Goal: Transaction & Acquisition: Purchase product/service

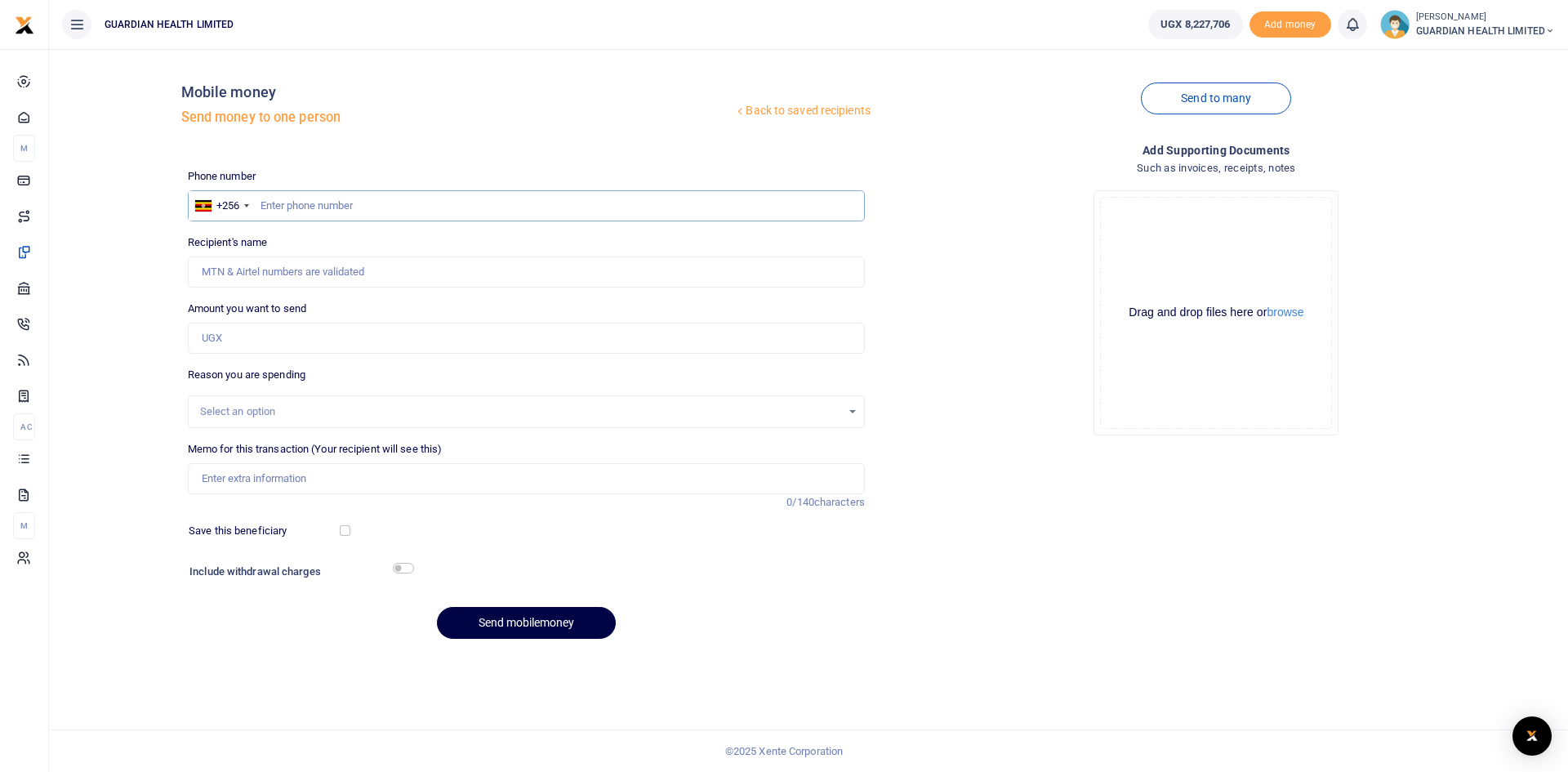
click at [396, 211] on input "text" at bounding box center [526, 206] width 677 height 31
type input "706739561"
drag, startPoint x: 362, startPoint y: 343, endPoint x: 703, endPoint y: 418, distance: 349.2
click at [362, 343] on input "Amount you want to send" at bounding box center [526, 338] width 677 height 31
type input "Joseph Kasekende"
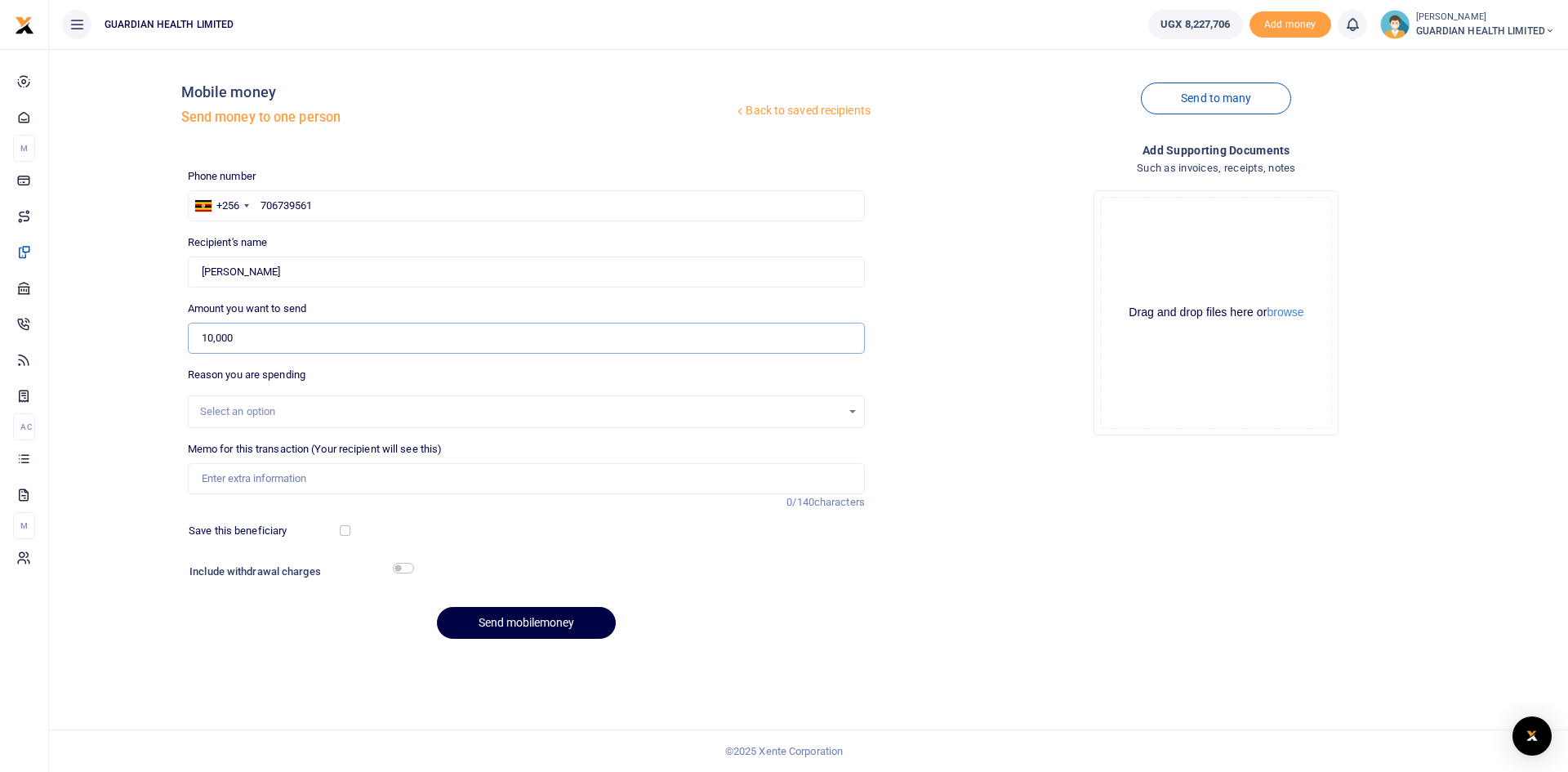
type input "10,000"
click at [600, 407] on div "Select an option" at bounding box center [521, 411] width 641 height 16
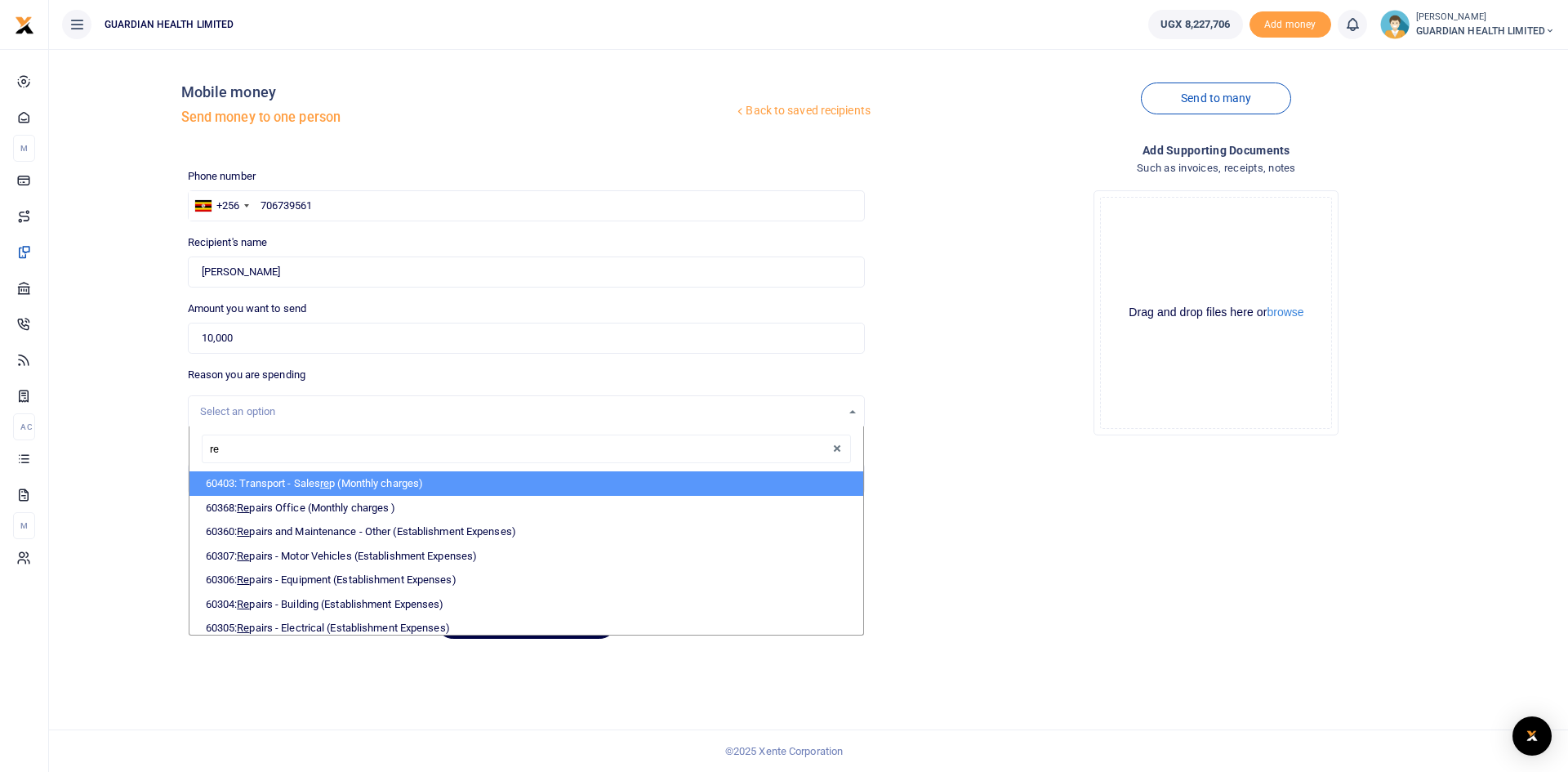
type input "rep"
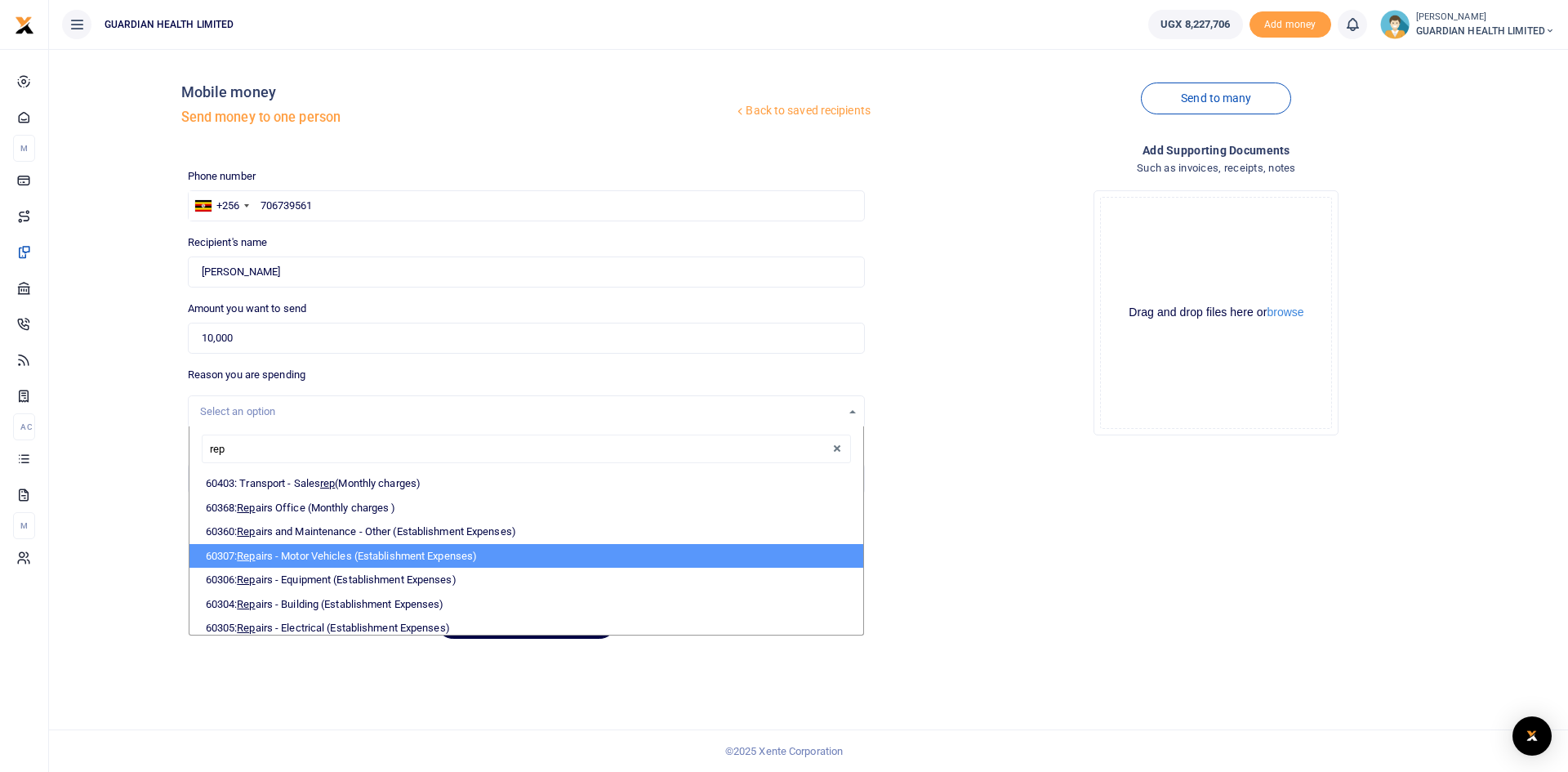
click at [329, 557] on li "60307: Rep airs - Motor Vehicles (Establishment Expenses)" at bounding box center [526, 556] width 674 height 25
select select "5389"
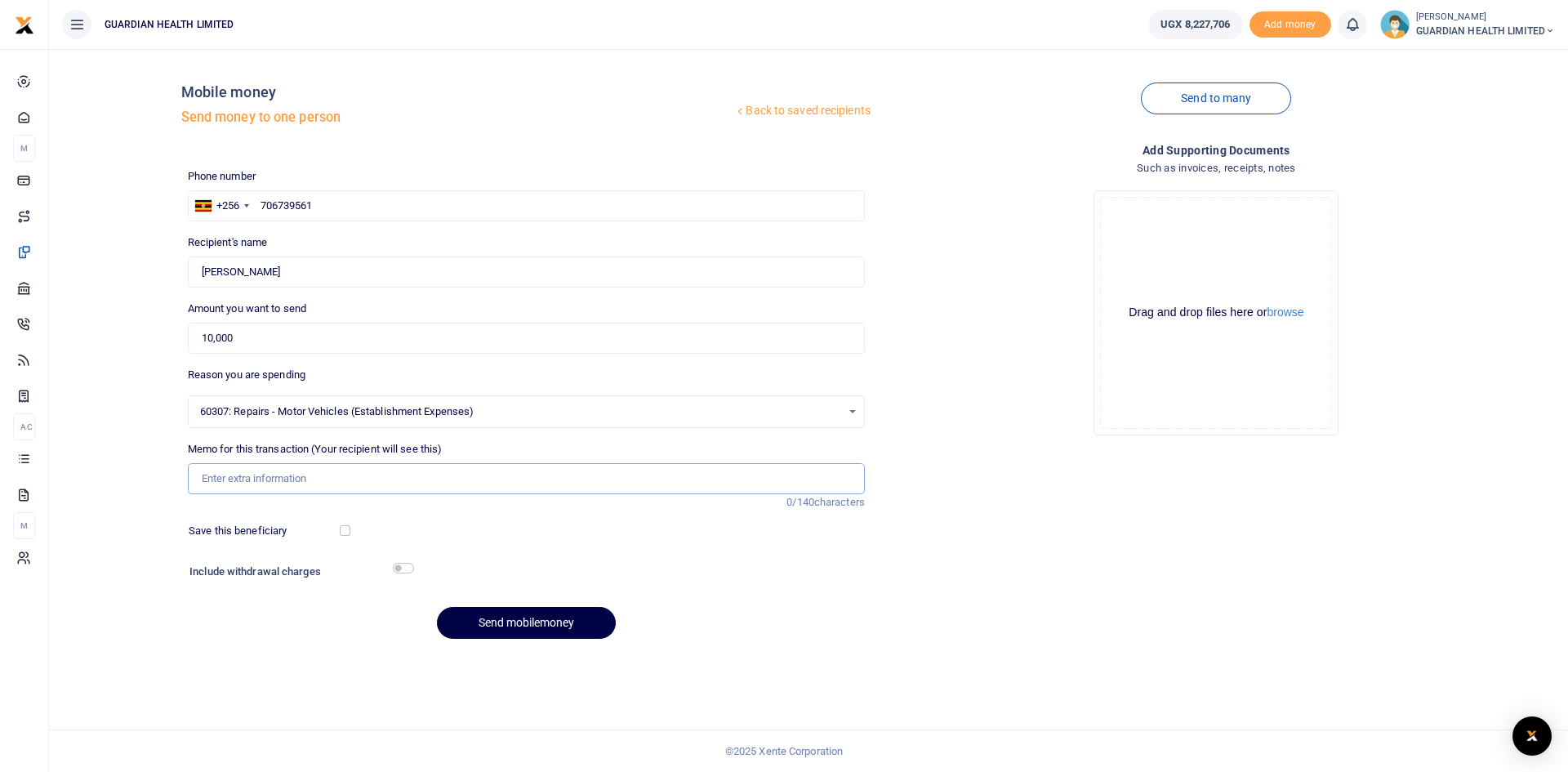
drag, startPoint x: 245, startPoint y: 481, endPoint x: 330, endPoint y: 481, distance: 85.0
click at [245, 481] on input "Memo for this transaction (Your recipient will see this)" at bounding box center [526, 479] width 677 height 31
type input "Van repairs"
click at [346, 529] on input "checkbox" at bounding box center [344, 531] width 10 height 10
checkbox input "true"
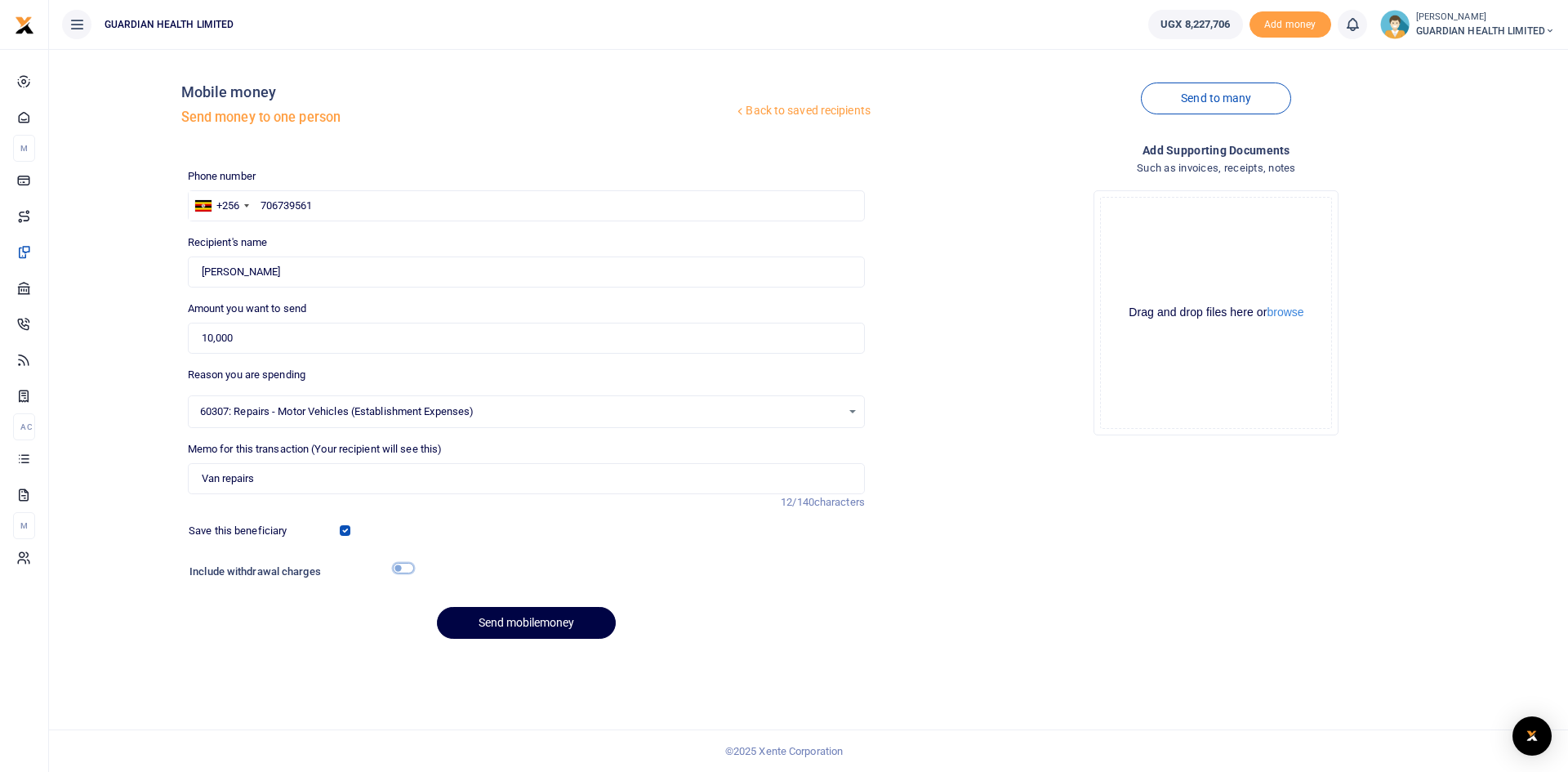
click at [402, 572] on input "checkbox" at bounding box center [403, 568] width 21 height 10
checkbox input "true"
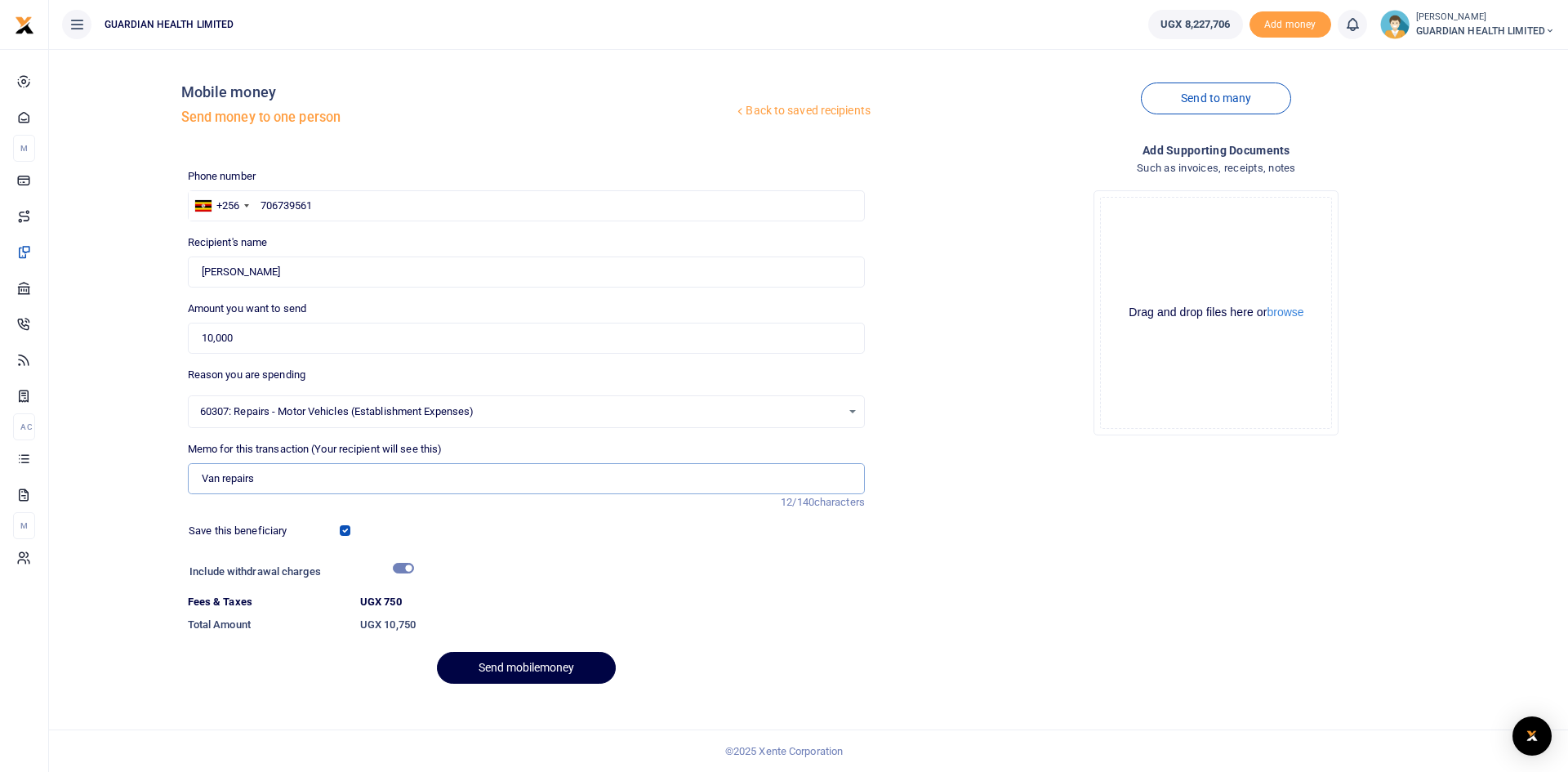
click at [298, 485] on input "Van repairs" at bounding box center [526, 479] width 677 height 31
type input "Van repairs UBL 674Y"
click at [484, 663] on button "Send mobilemoney" at bounding box center [526, 667] width 179 height 31
